Goal: Task Accomplishment & Management: Use online tool/utility

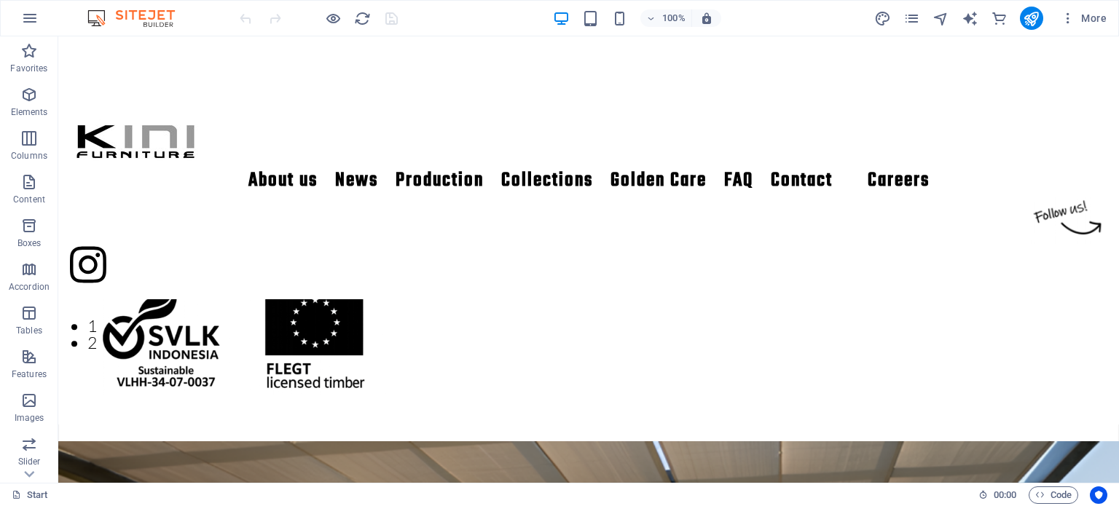
scroll to position [348, 0]
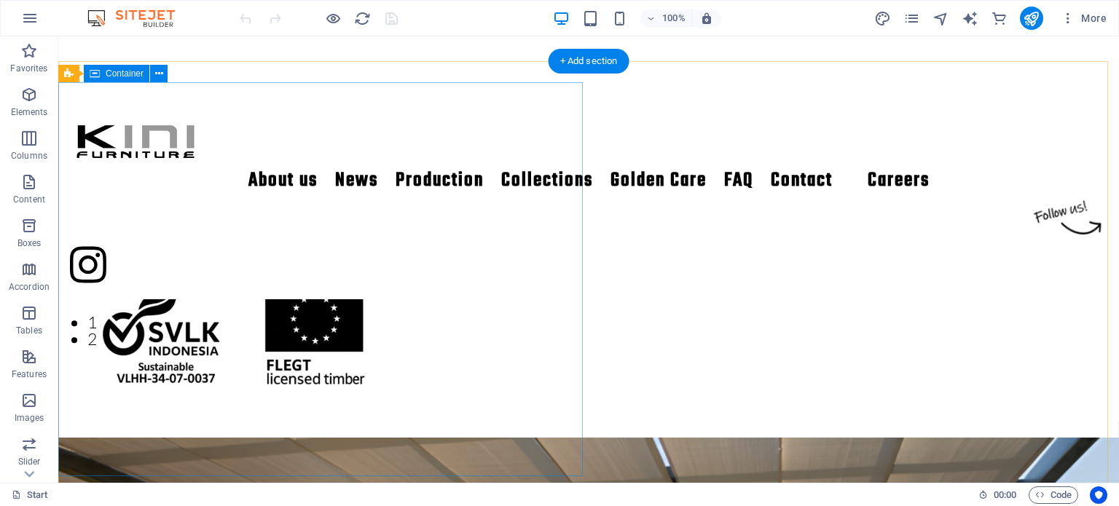
click at [274, 421] on div "‘Kini’ is [DEMOGRAPHIC_DATA] for ‘now’, which expresses our vision to produce f…" at bounding box center [588, 252] width 1061 height 338
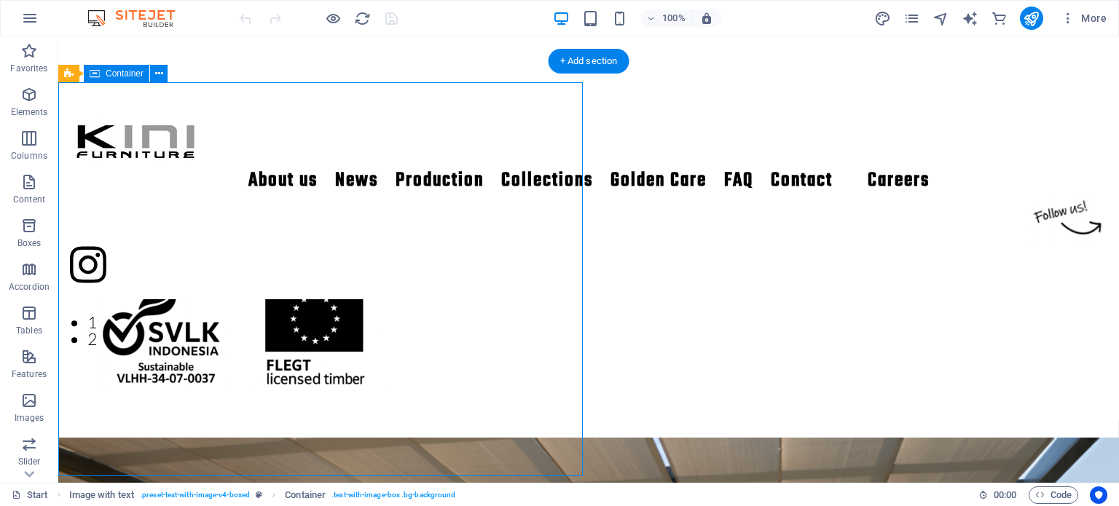
click at [274, 421] on div "‘Kini’ is [DEMOGRAPHIC_DATA] for ‘now’, which expresses our vision to produce f…" at bounding box center [588, 252] width 1061 height 338
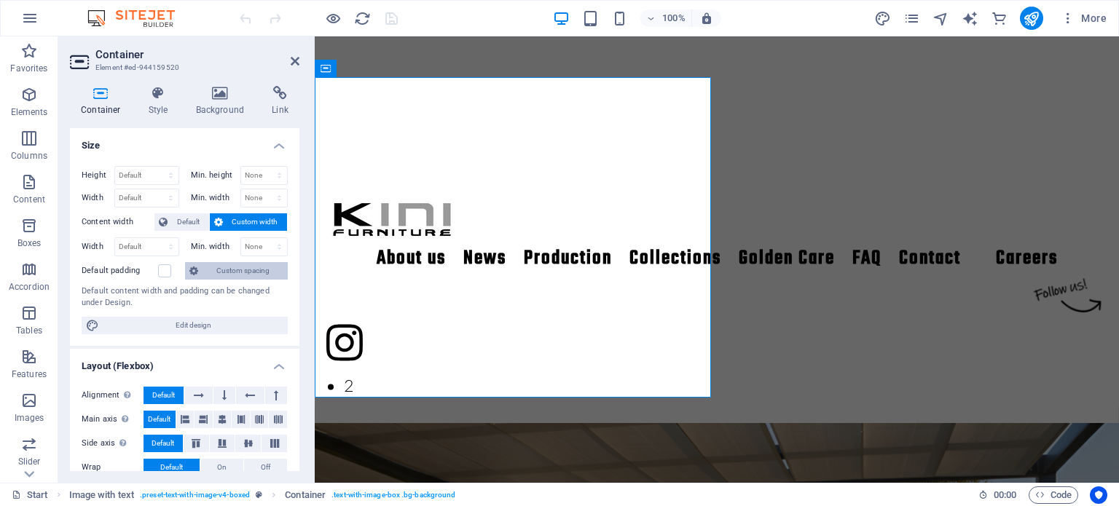
click at [229, 270] on span "Custom spacing" at bounding box center [243, 270] width 81 height 17
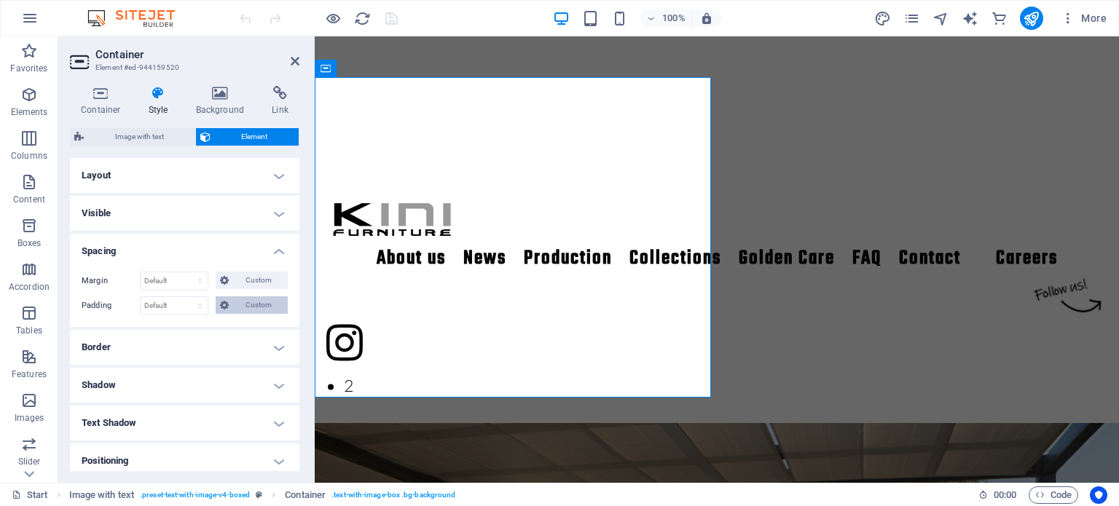
click at [241, 300] on span "Custom" at bounding box center [258, 305] width 50 height 17
click at [182, 354] on input "number" at bounding box center [193, 355] width 44 height 17
type input "0"
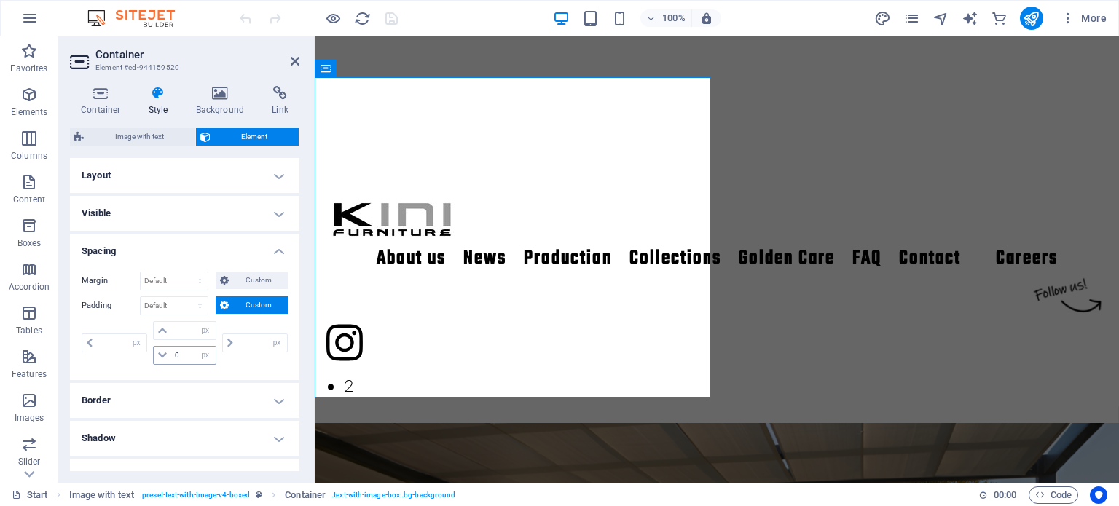
select select "px"
type input "0"
click at [295, 60] on icon at bounding box center [295, 61] width 9 height 12
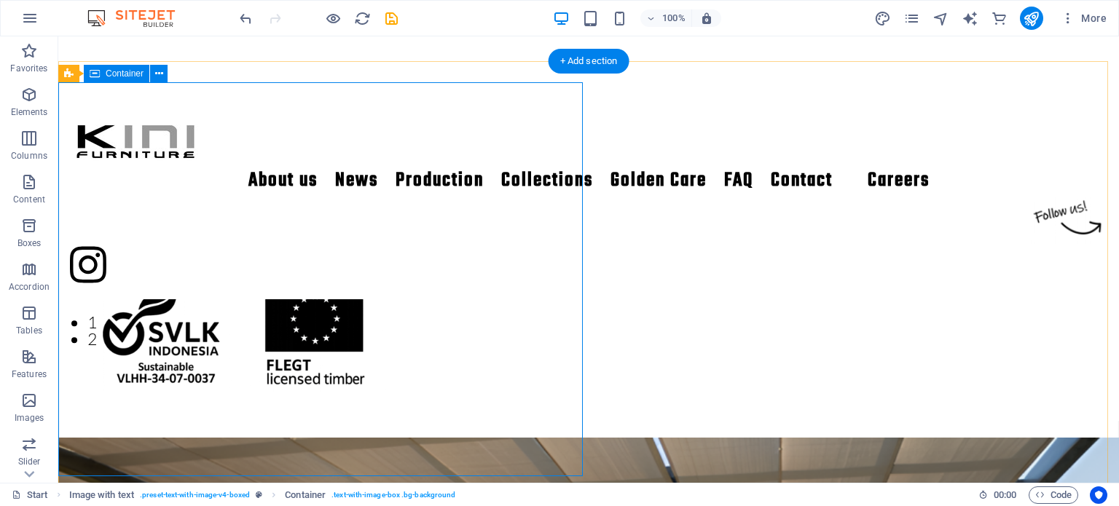
click at [160, 421] on div "‘Kini’ is [DEMOGRAPHIC_DATA] for ‘now’, which expresses our vision to produce f…" at bounding box center [588, 252] width 1061 height 338
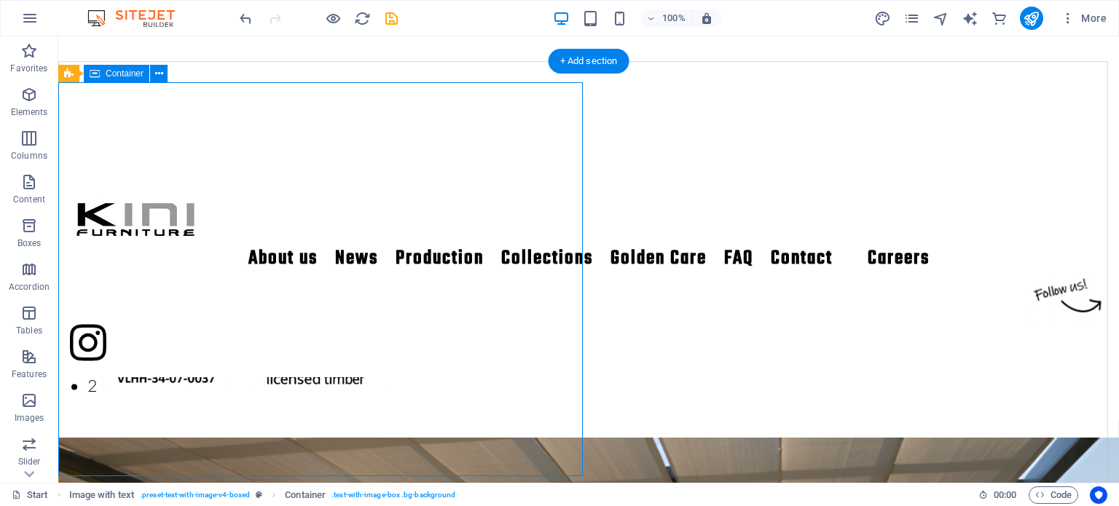
select select "px"
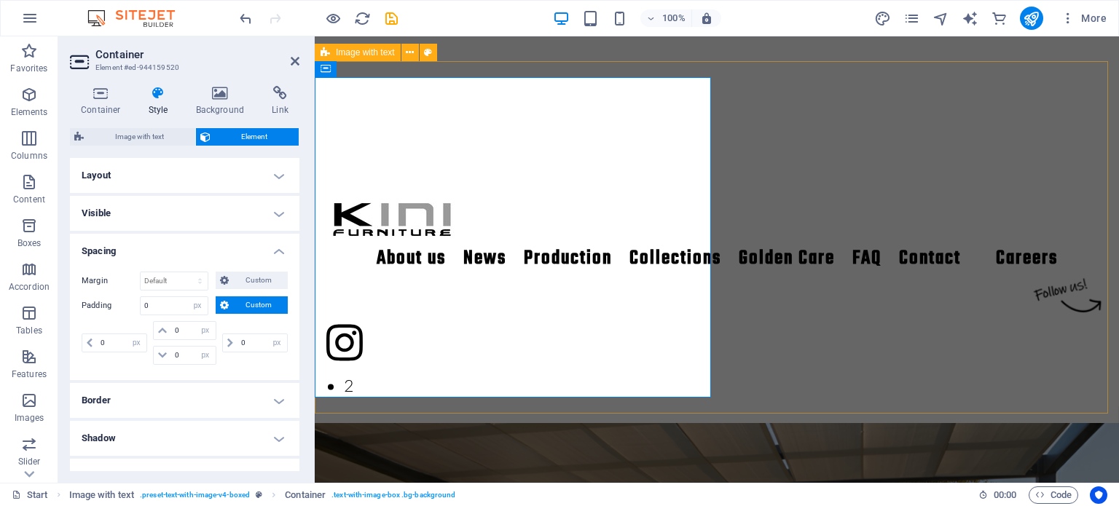
click at [299, 67] on header "Container Element #ed-944159520" at bounding box center [185, 55] width 230 height 38
click at [291, 61] on icon at bounding box center [295, 61] width 9 height 12
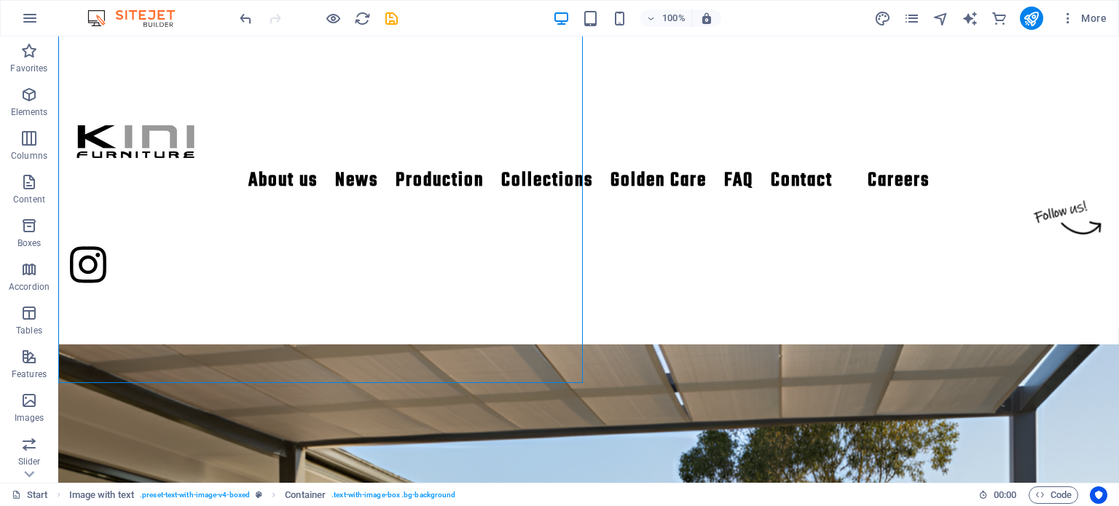
scroll to position [462, 0]
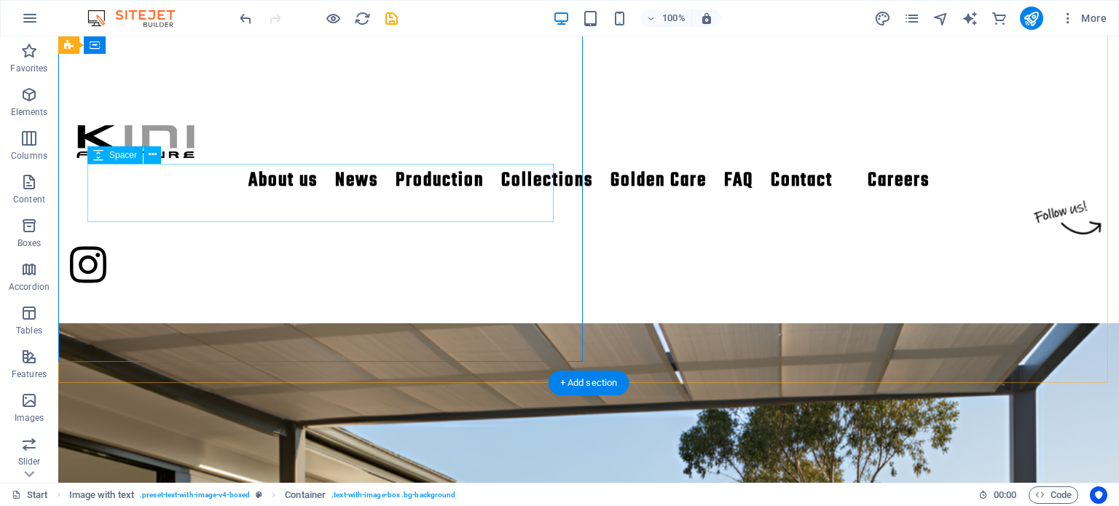
click at [262, 145] on div at bounding box center [588, 116] width 1003 height 58
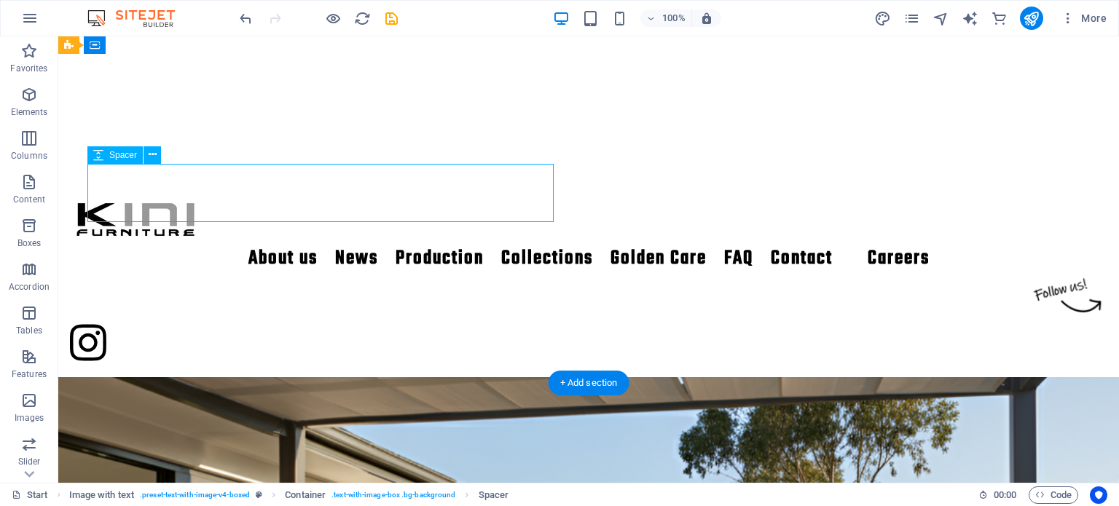
scroll to position [417, 0]
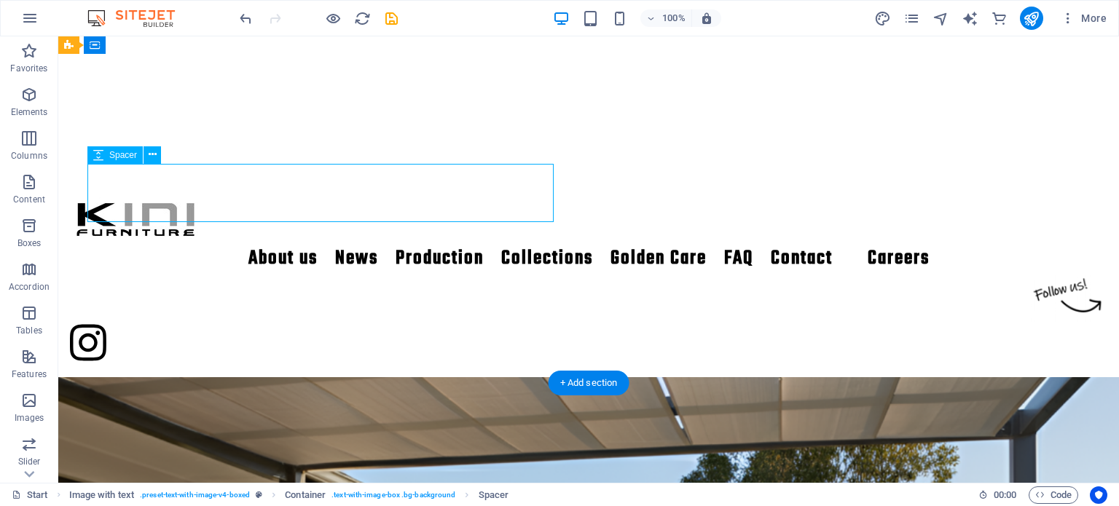
select select "px"
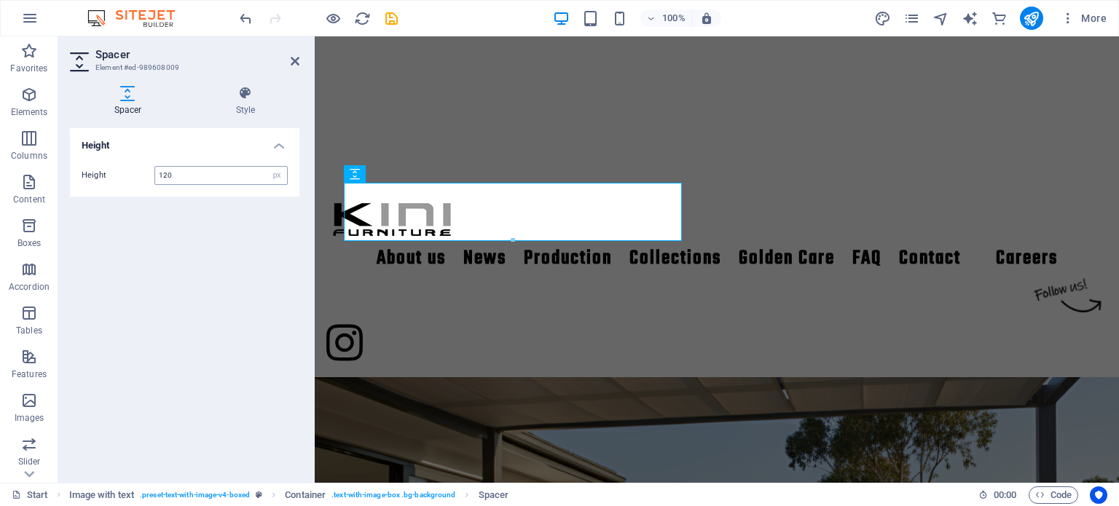
type input "120"
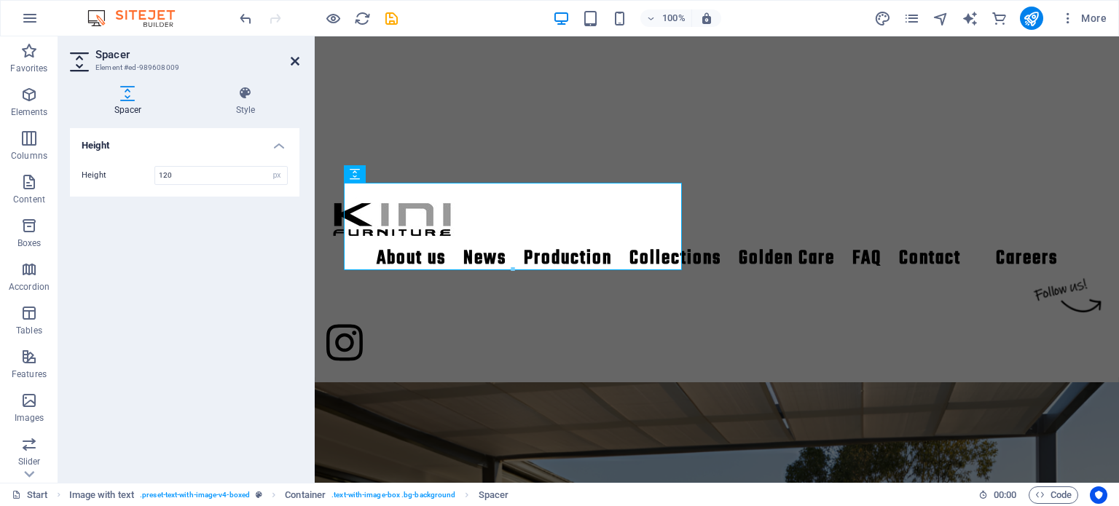
click at [297, 63] on icon at bounding box center [295, 61] width 9 height 12
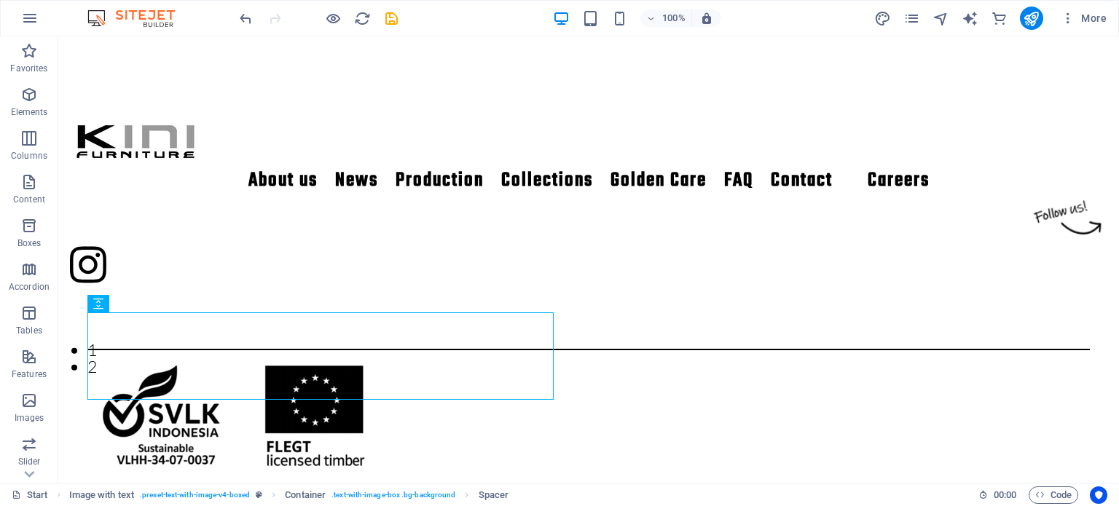
scroll to position [302, 0]
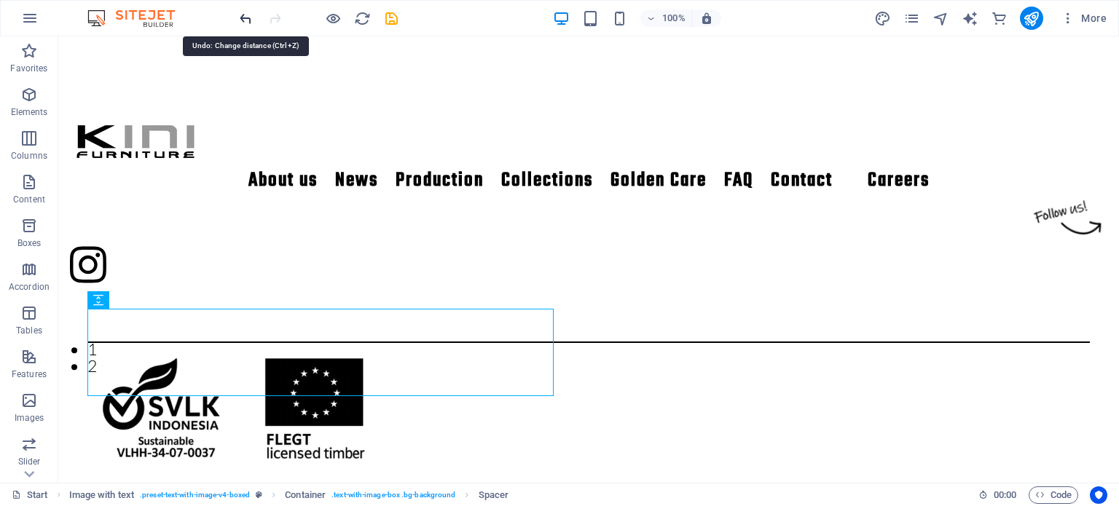
click at [245, 17] on icon "undo" at bounding box center [246, 18] width 17 height 17
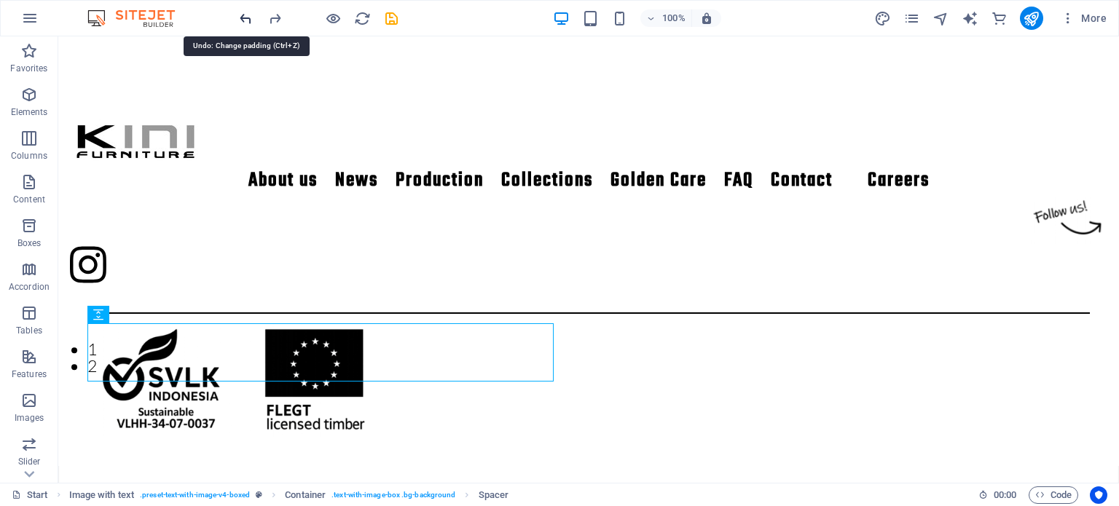
click at [245, 17] on icon "undo" at bounding box center [246, 18] width 17 height 17
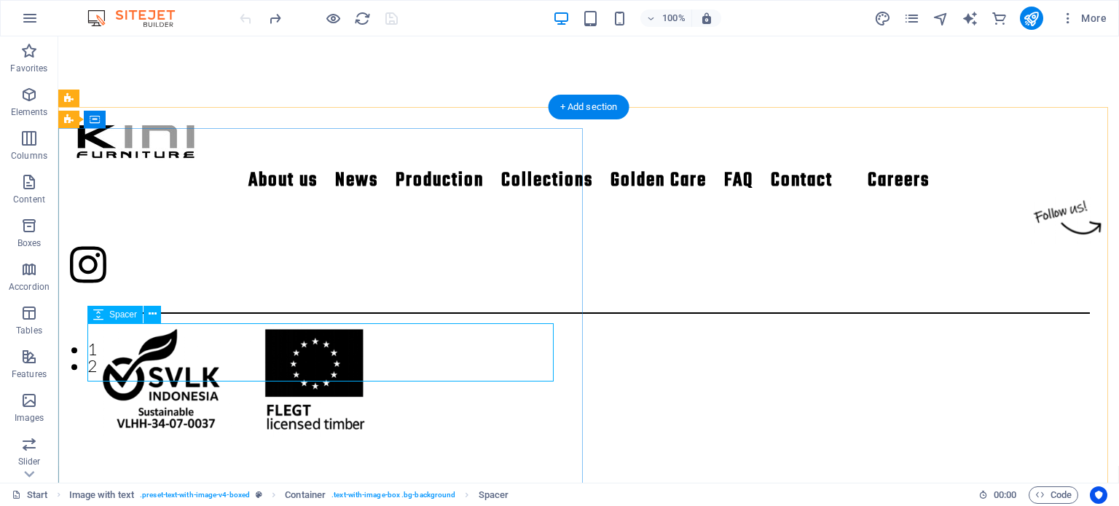
click at [259, 305] on div at bounding box center [588, 275] width 1003 height 58
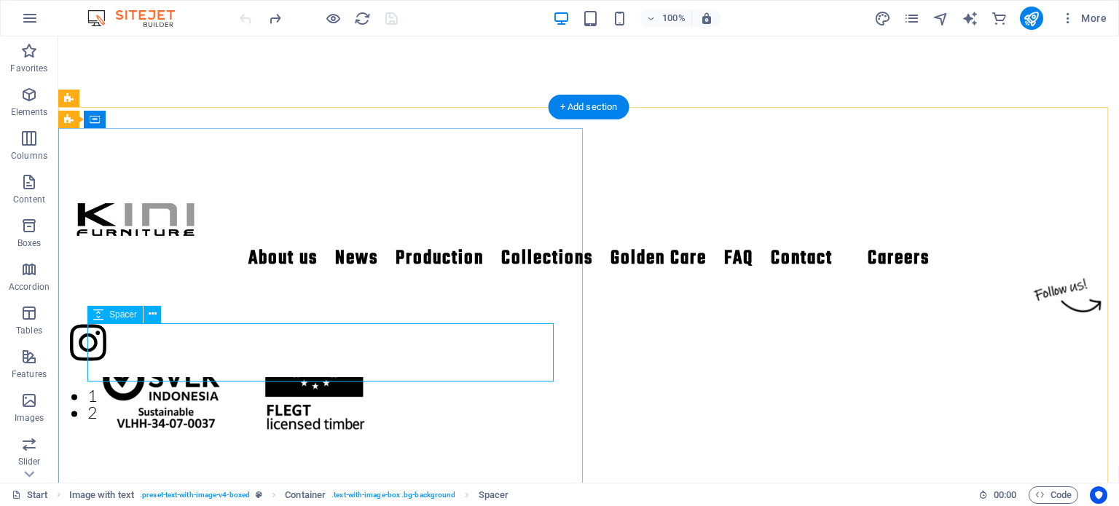
select select "px"
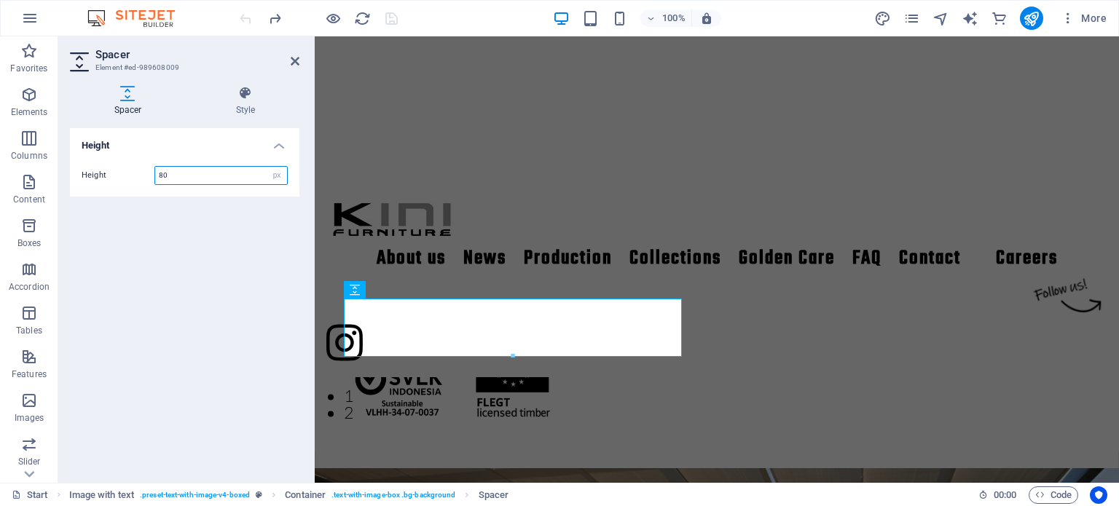
click at [184, 180] on input "80" at bounding box center [221, 175] width 132 height 17
type input "8"
type input "160"
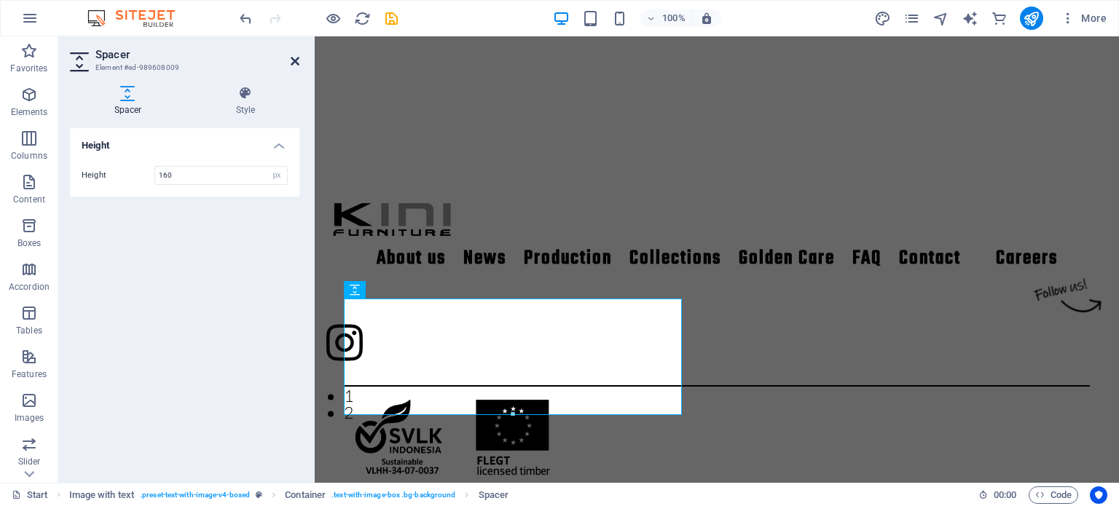
click at [297, 62] on icon at bounding box center [295, 61] width 9 height 12
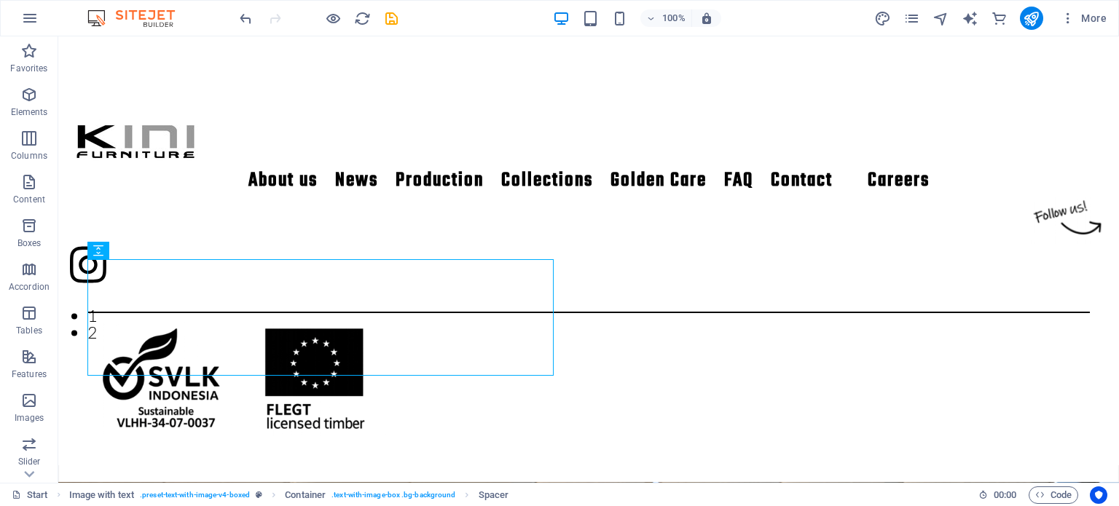
scroll to position [369, 0]
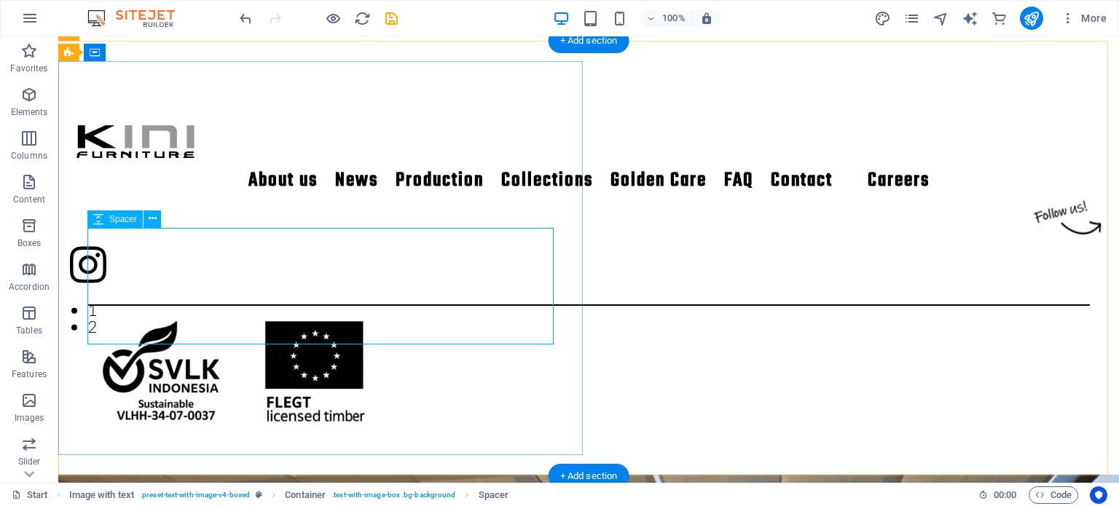
click at [408, 297] on div at bounding box center [588, 238] width 1003 height 117
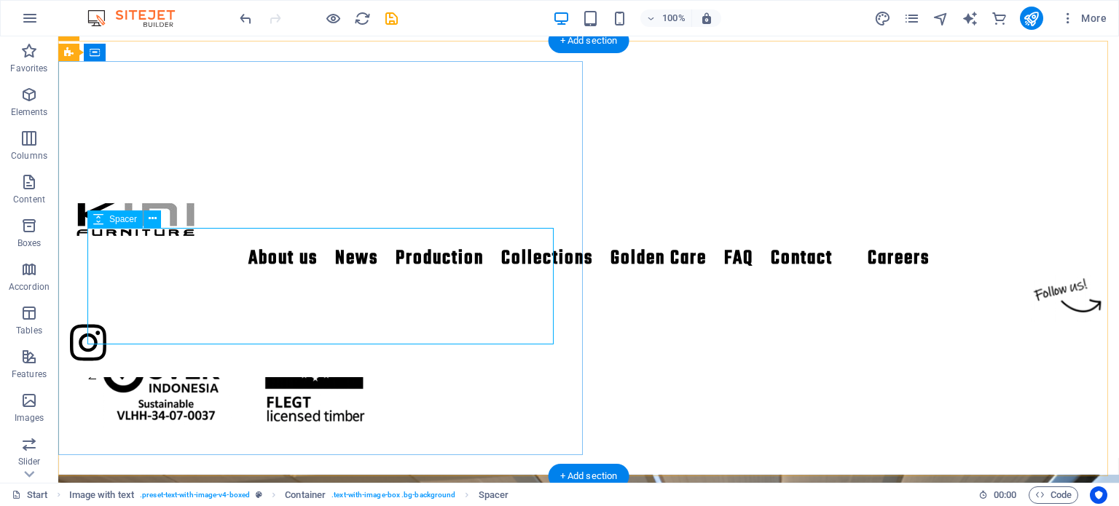
select select "px"
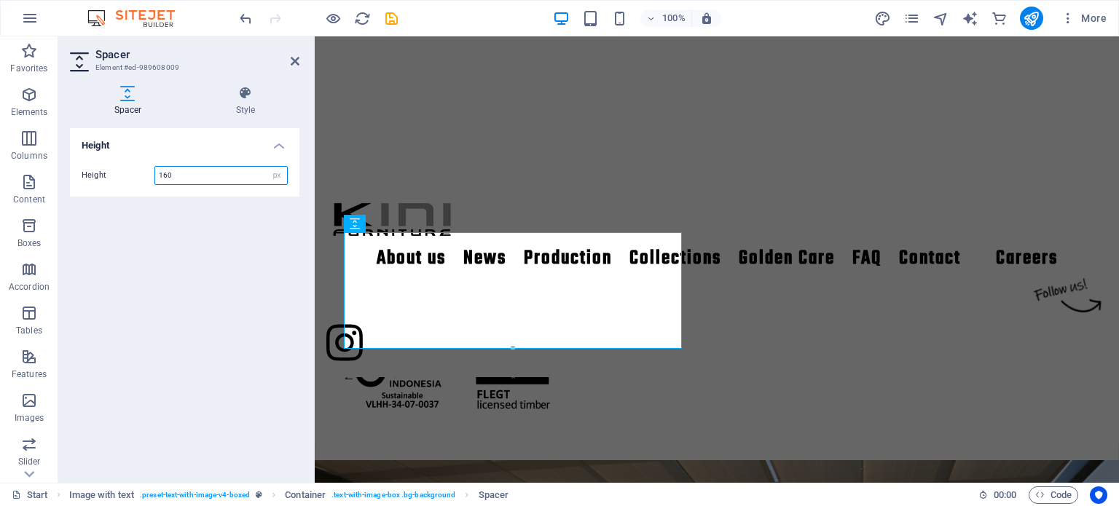
click at [181, 171] on input "160" at bounding box center [221, 175] width 132 height 17
type input "190"
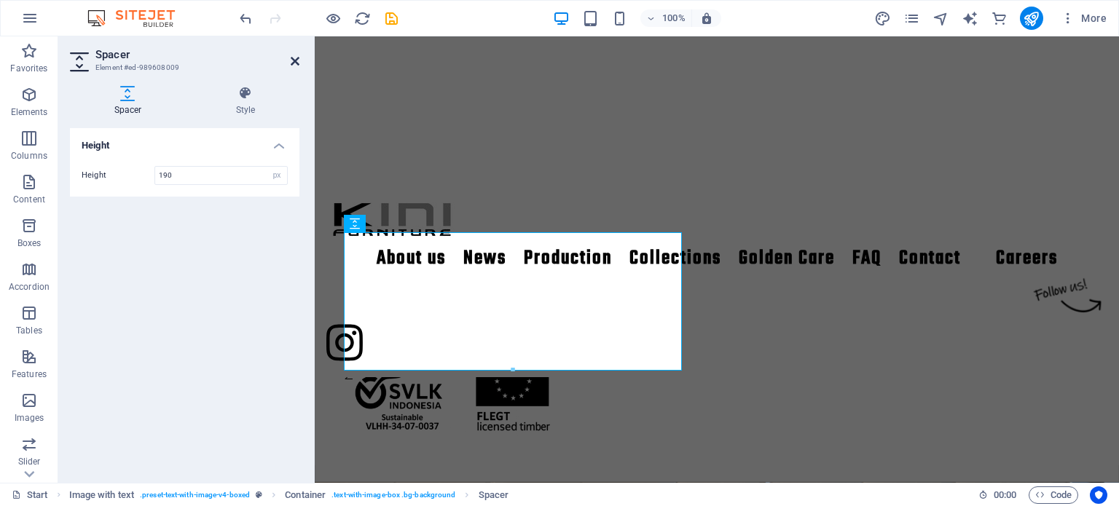
click at [296, 65] on icon at bounding box center [295, 61] width 9 height 12
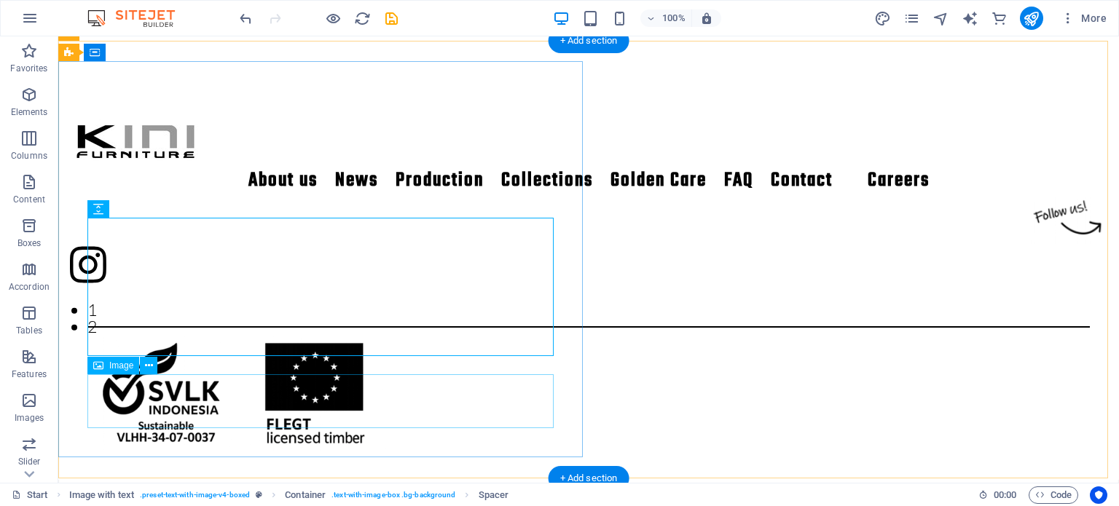
drag, startPoint x: 1116, startPoint y: 183, endPoint x: 485, endPoint y: 427, distance: 677.2
click at [485, 427] on figure at bounding box center [588, 394] width 1003 height 115
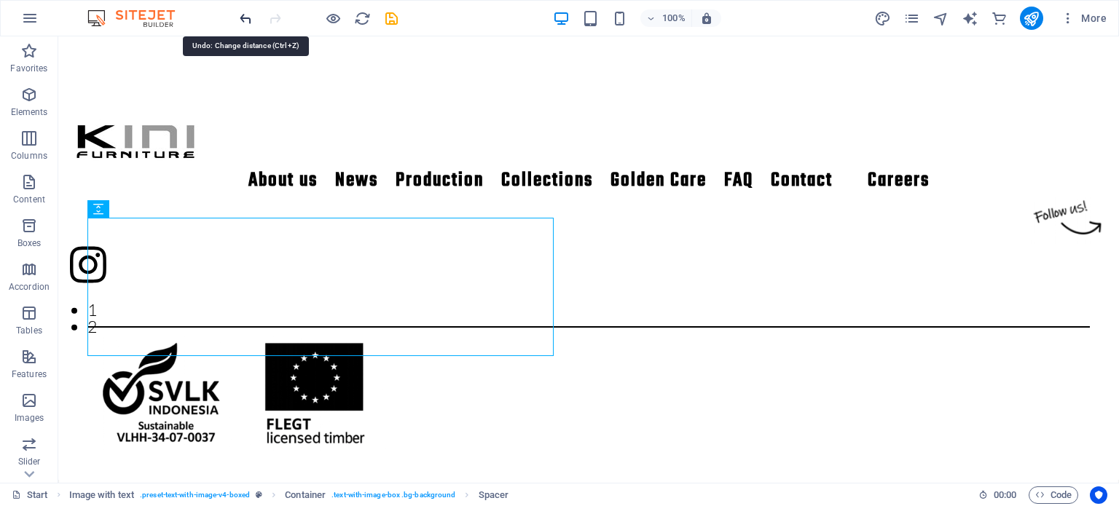
click at [242, 20] on icon "undo" at bounding box center [246, 18] width 17 height 17
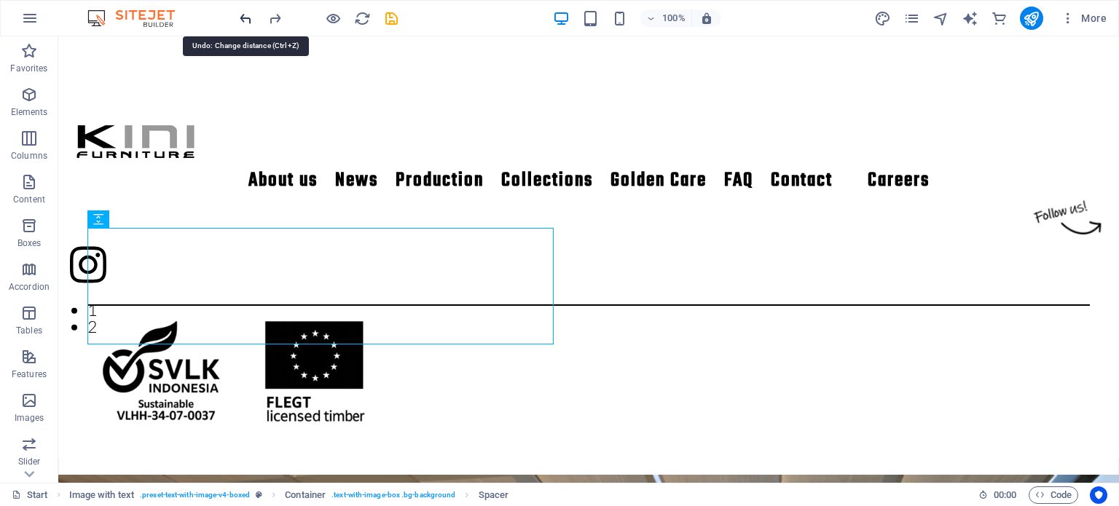
click at [242, 20] on icon "undo" at bounding box center [246, 18] width 17 height 17
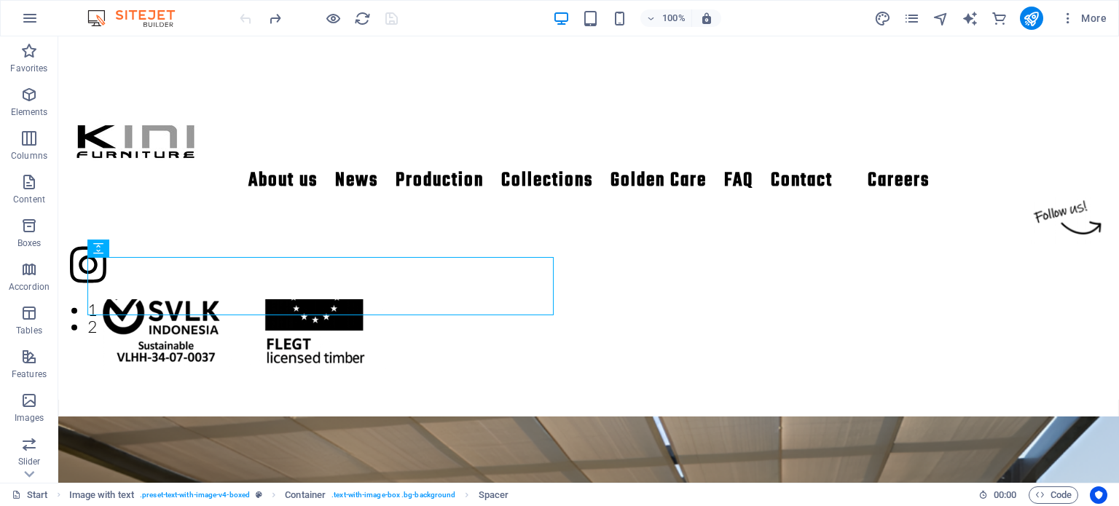
click at [242, 20] on div at bounding box center [318, 18] width 163 height 23
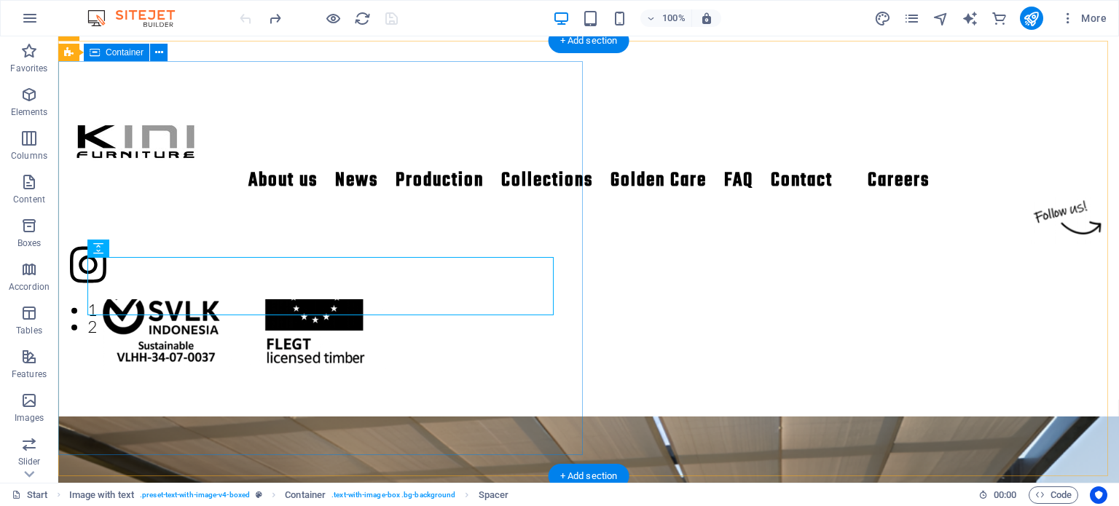
click at [227, 400] on div "‘Kini’ is [DEMOGRAPHIC_DATA] for ‘now’, which expresses our vision to produce f…" at bounding box center [588, 231] width 1061 height 338
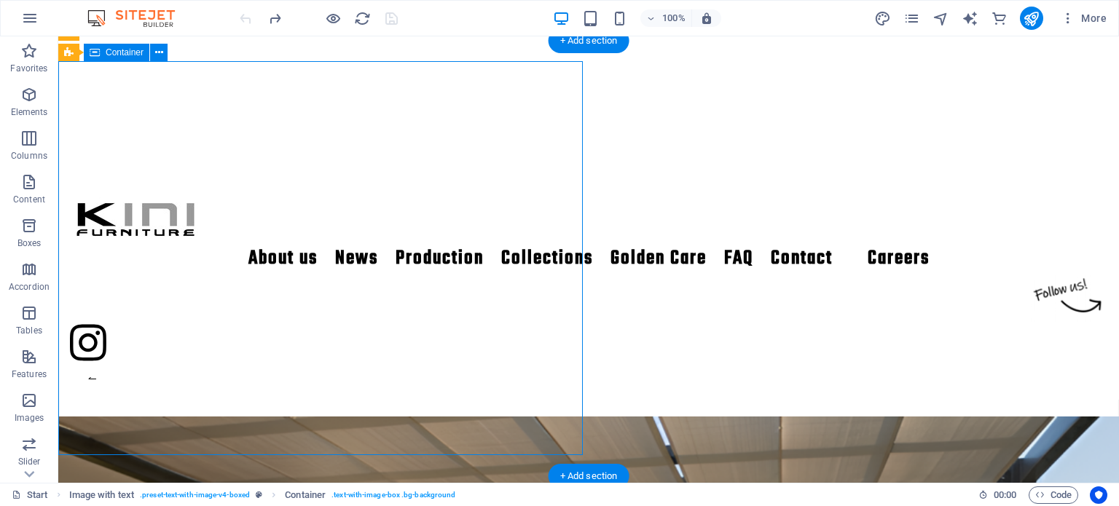
select select "px"
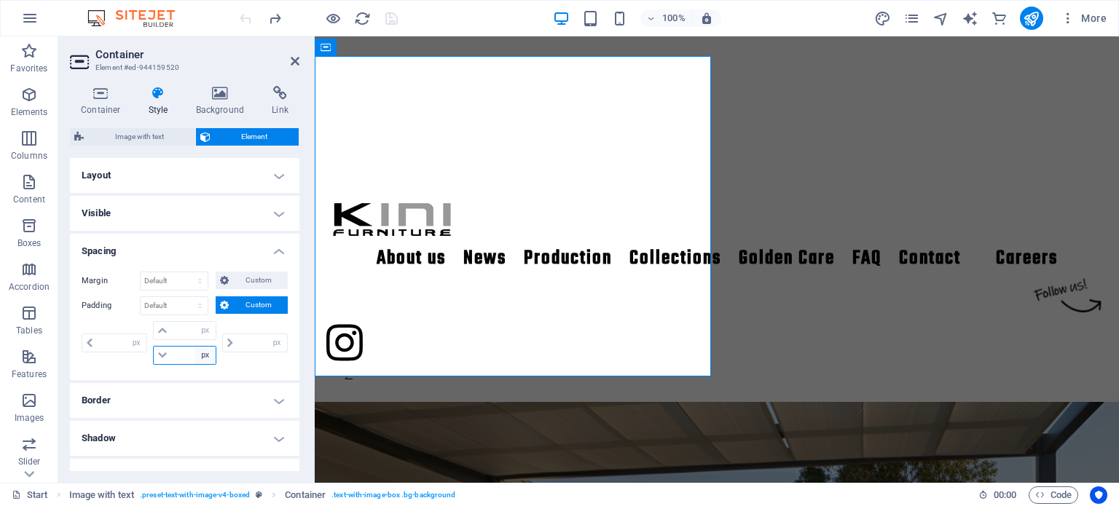
click at [204, 357] on select "px rem % vh vw" at bounding box center [205, 355] width 20 height 17
select select "%"
click at [195, 347] on select "px rem % vh vw" at bounding box center [205, 355] width 20 height 17
type input "0"
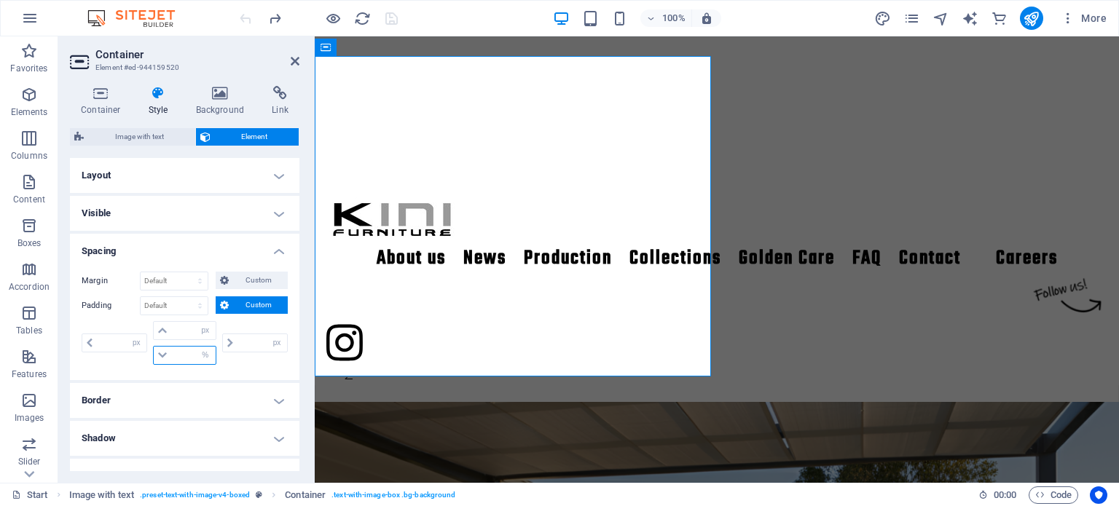
type input "100"
type input "0"
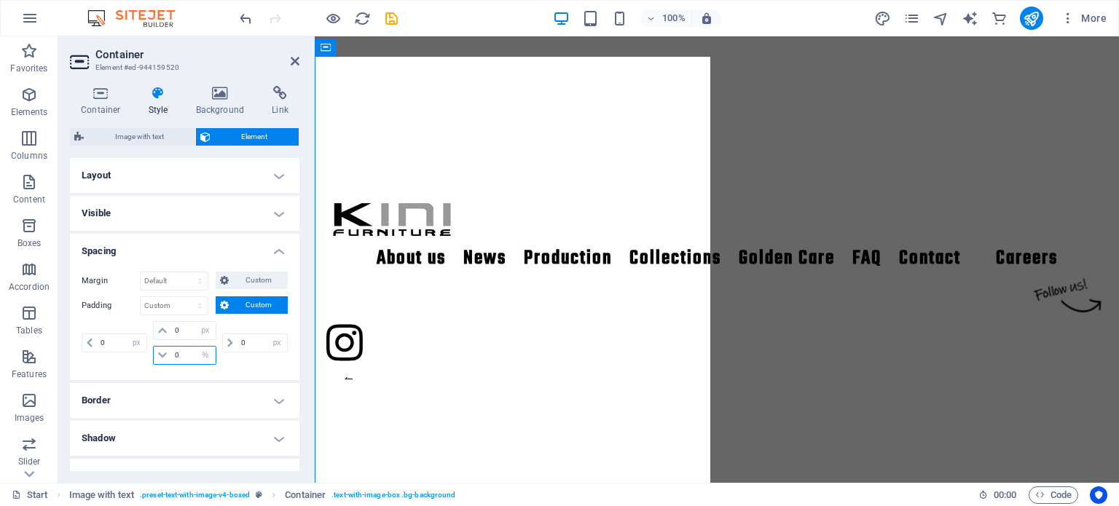
type input "0"
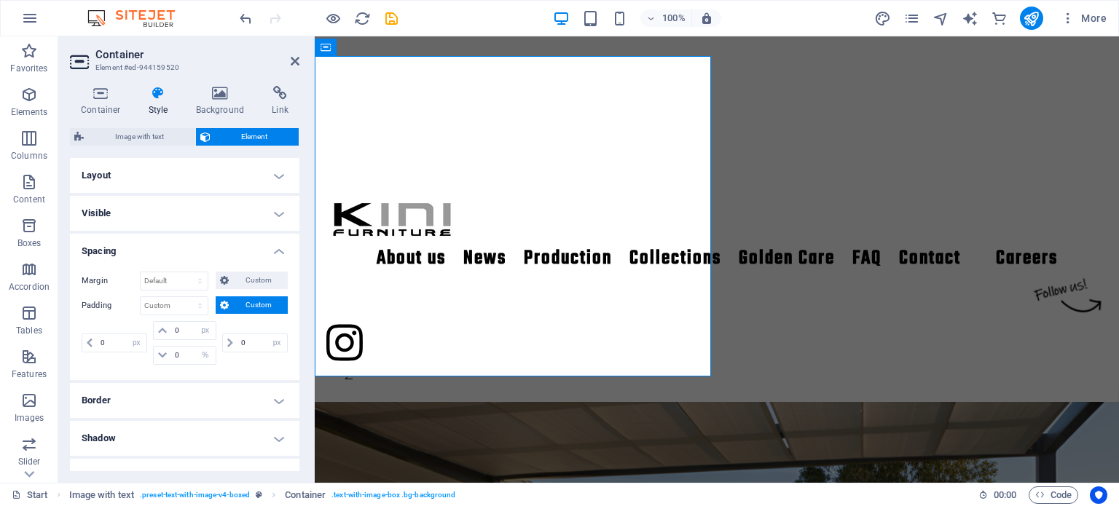
click at [248, 55] on h2 "Container" at bounding box center [197, 54] width 204 height 13
click at [294, 60] on icon at bounding box center [295, 61] width 9 height 12
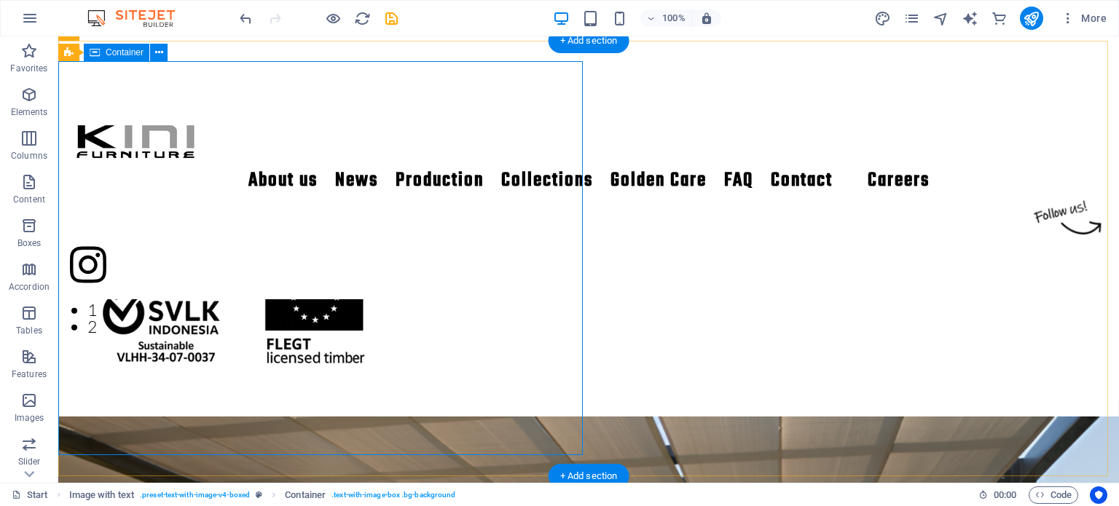
click at [203, 400] on div "‘Kini’ is [DEMOGRAPHIC_DATA] for ‘now’, which expresses our vision to produce f…" at bounding box center [588, 231] width 1061 height 338
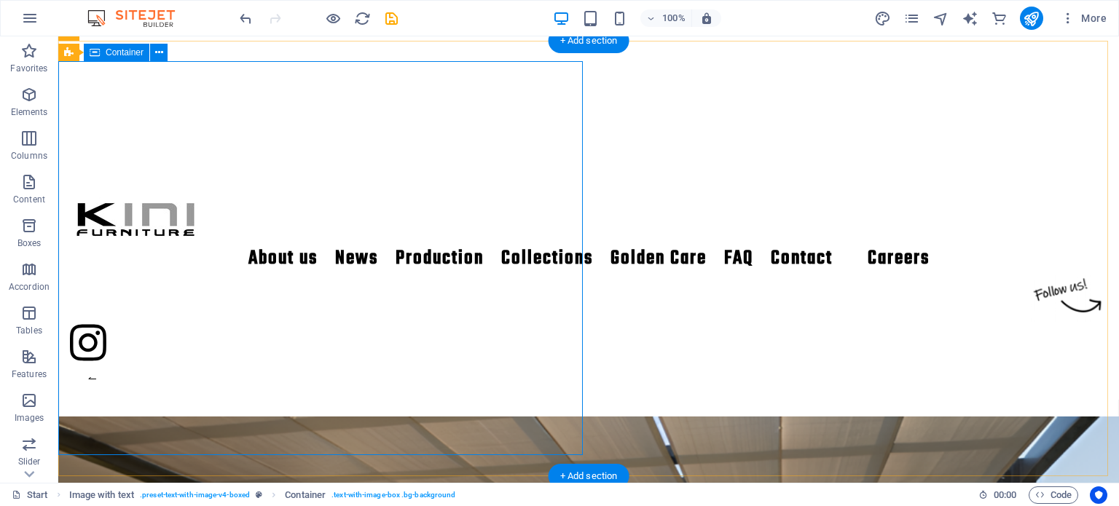
select select "px"
select select "%"
select select "px"
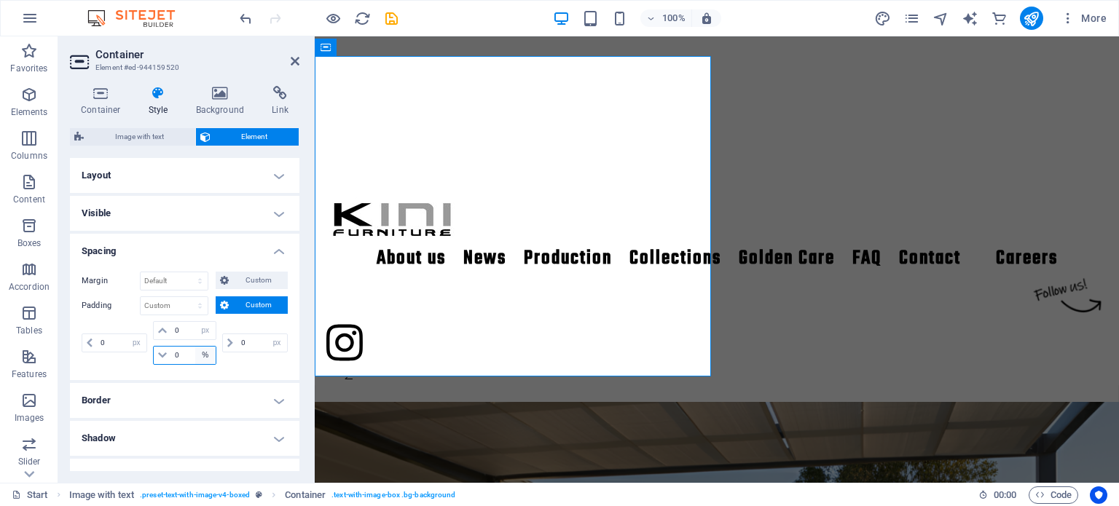
click at [204, 358] on select "px rem % vh vw" at bounding box center [205, 355] width 20 height 17
select select "px"
click at [195, 347] on select "px rem % vh vw" at bounding box center [205, 355] width 20 height 17
type input "0"
select select "px"
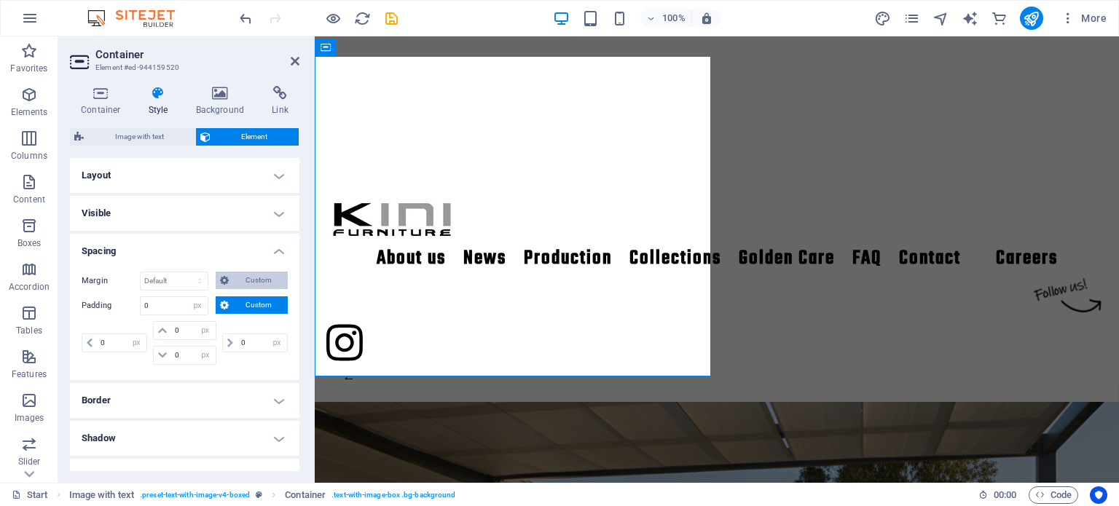
click at [259, 281] on span "Custom" at bounding box center [258, 280] width 50 height 17
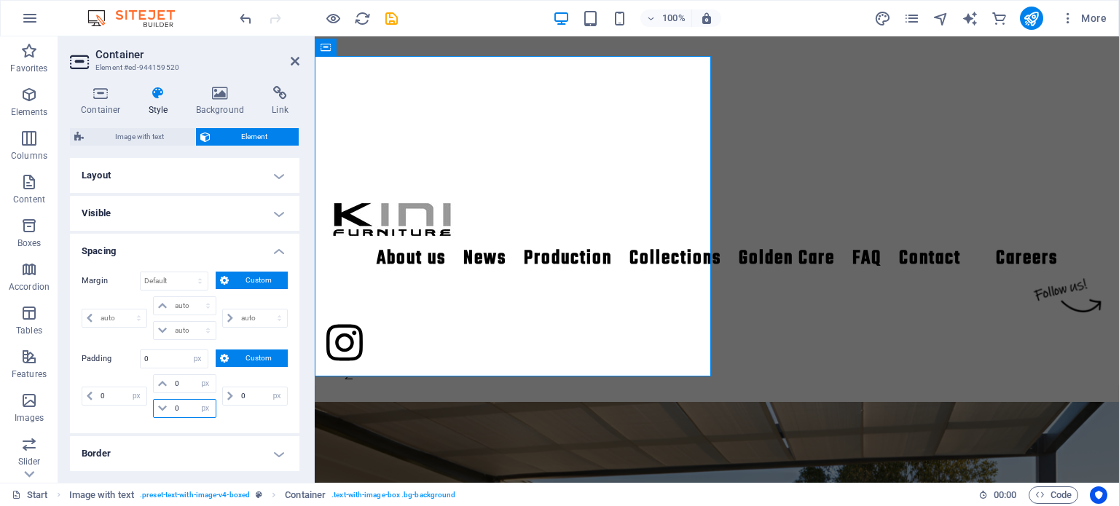
click at [182, 401] on input "0" at bounding box center [193, 408] width 44 height 17
click at [291, 60] on icon at bounding box center [295, 61] width 9 height 12
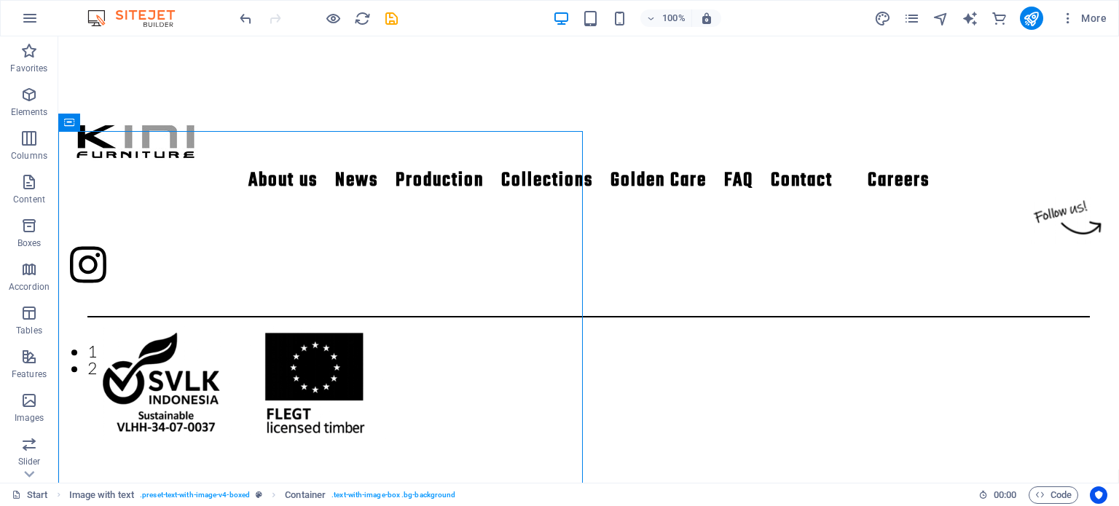
scroll to position [291, 0]
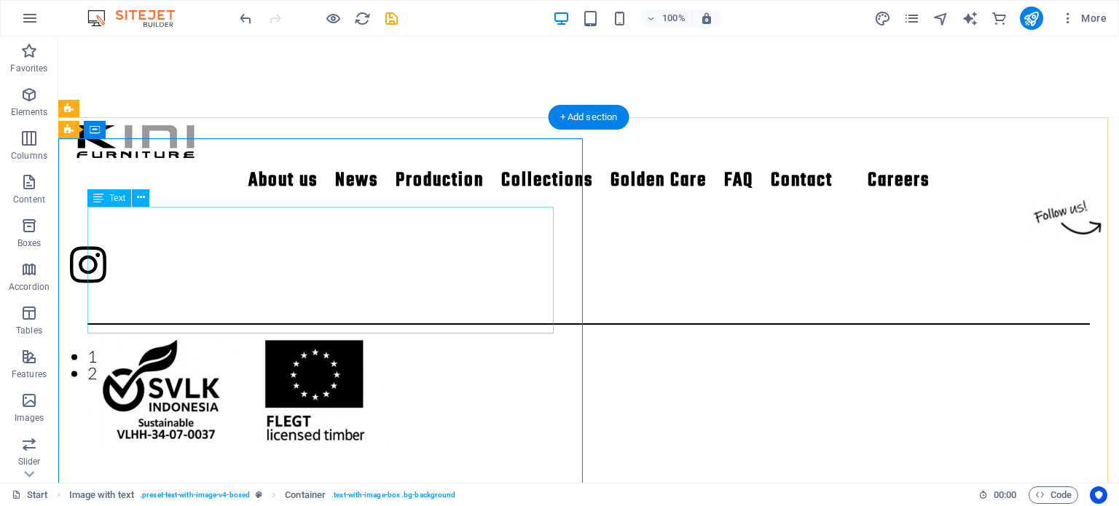
click at [356, 257] on div "‘Kini’ is [DEMOGRAPHIC_DATA] for ‘now’, which expresses our vision to produce f…" at bounding box center [588, 212] width 1003 height 89
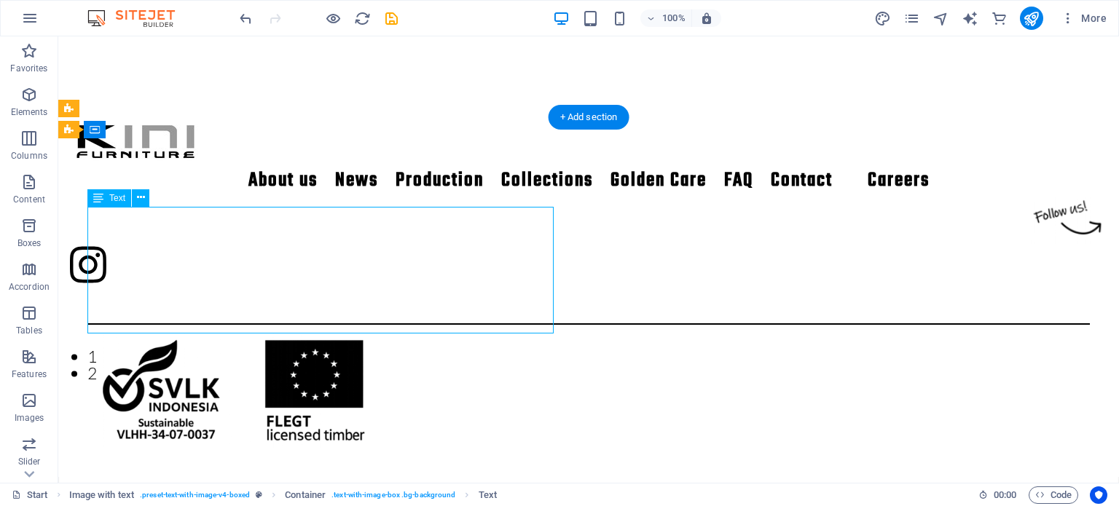
click at [356, 257] on div "‘Kini’ is [DEMOGRAPHIC_DATA] for ‘now’, which expresses our vision to produce f…" at bounding box center [588, 212] width 1003 height 89
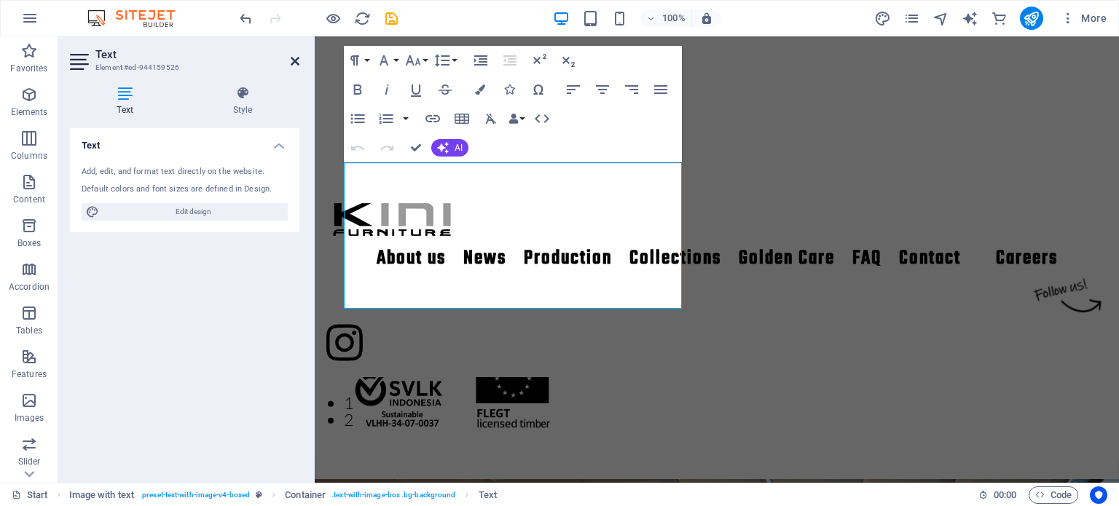
click at [291, 61] on icon at bounding box center [295, 61] width 9 height 12
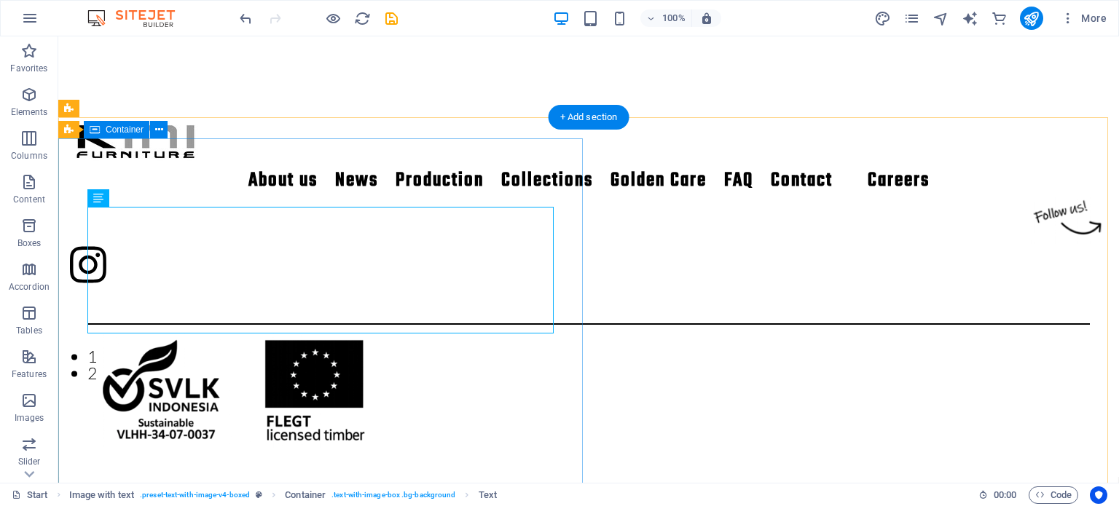
click at [197, 171] on div "‘Kini’ is [DEMOGRAPHIC_DATA] for ‘now’, which expresses our vision to produce f…" at bounding box center [588, 308] width 1061 height 338
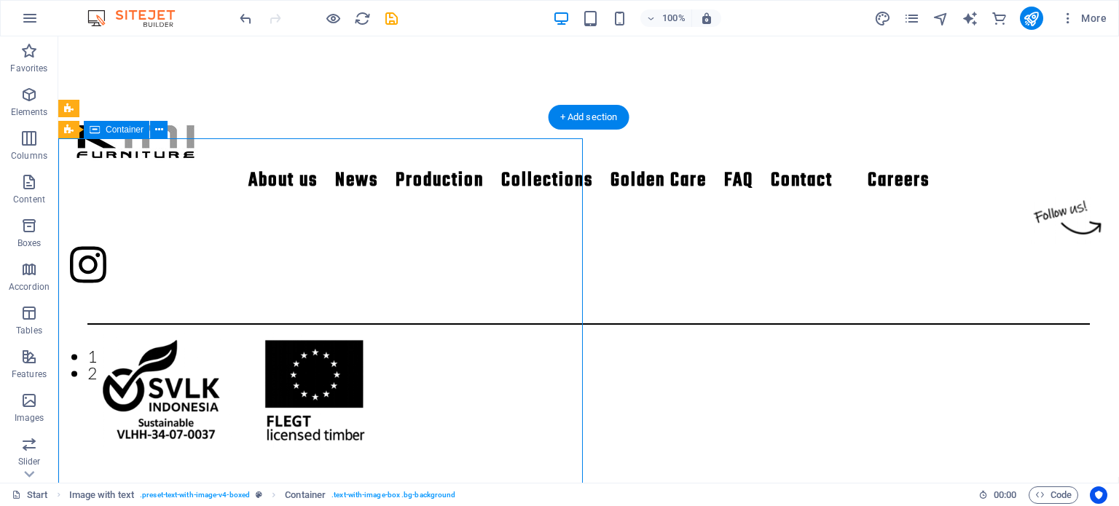
click at [197, 171] on div "‘Kini’ is [DEMOGRAPHIC_DATA] for ‘now’, which expresses our vision to produce f…" at bounding box center [588, 308] width 1061 height 338
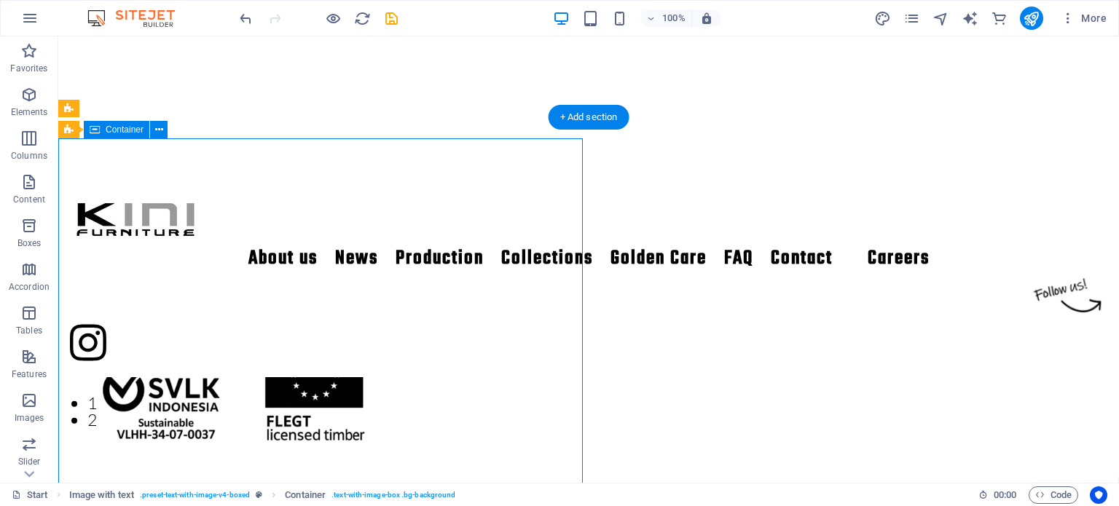
select select "px"
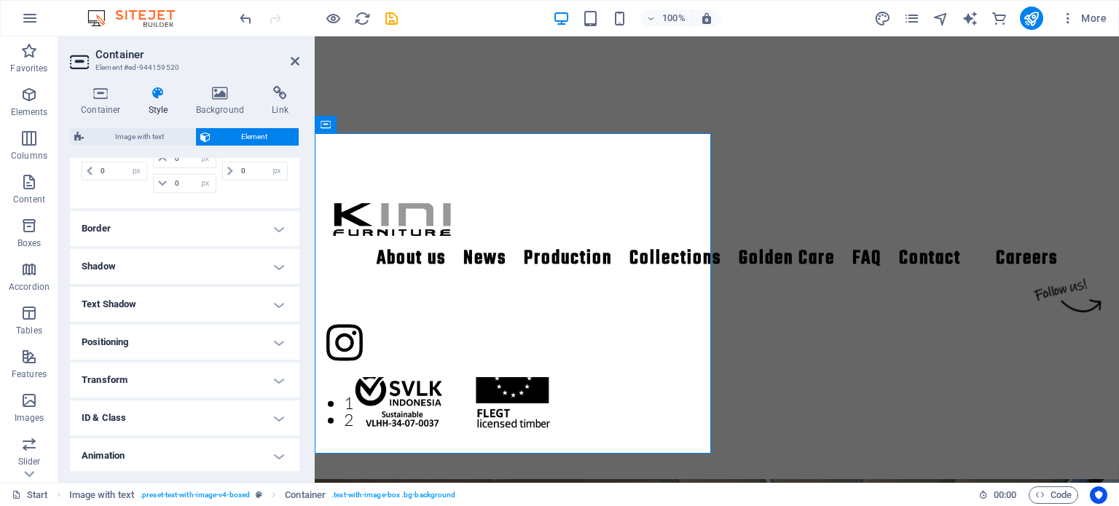
scroll to position [76, 0]
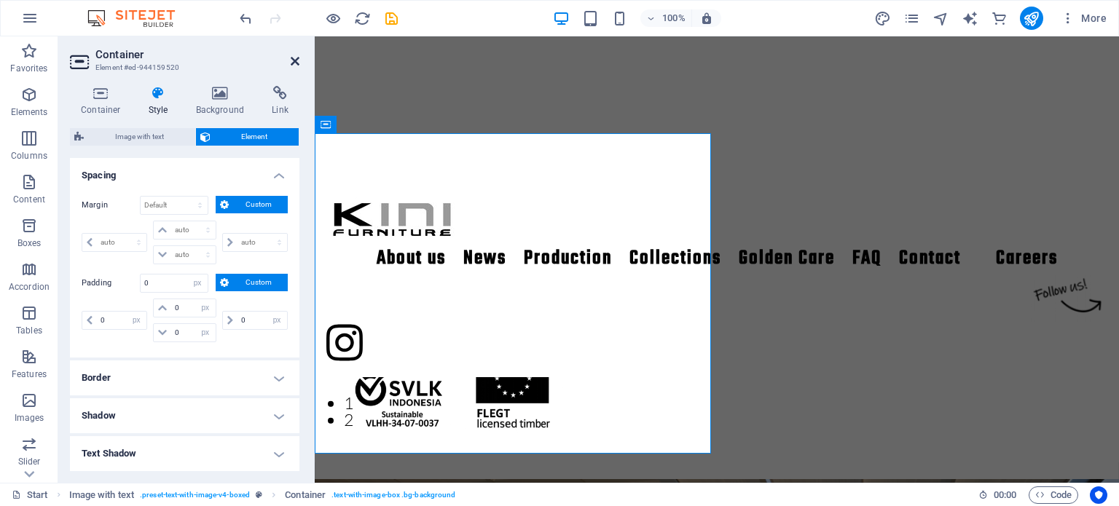
click at [291, 59] on icon at bounding box center [295, 61] width 9 height 12
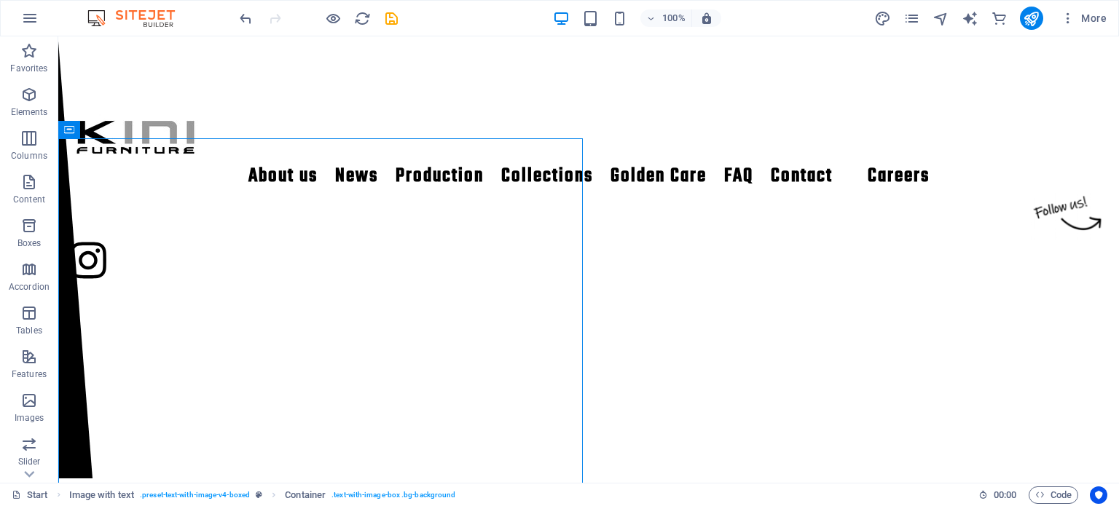
scroll to position [0, 0]
